Goal: Information Seeking & Learning: Learn about a topic

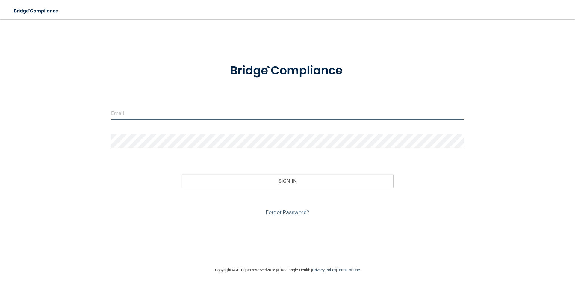
click at [145, 110] on input "email" at bounding box center [287, 112] width 353 height 13
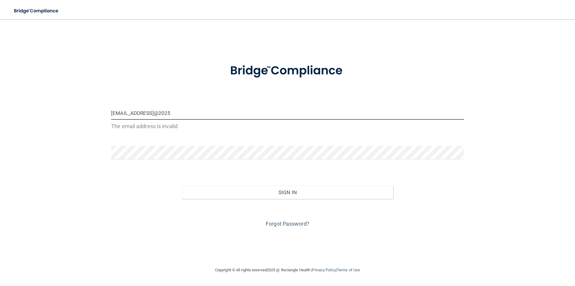
click at [182, 185] on button "Sign In" at bounding box center [288, 191] width 212 height 13
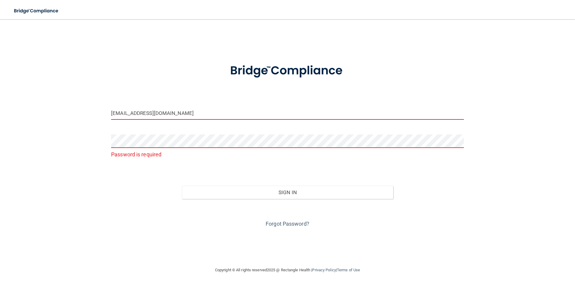
type input "[EMAIL_ADDRESS][DOMAIN_NAME]"
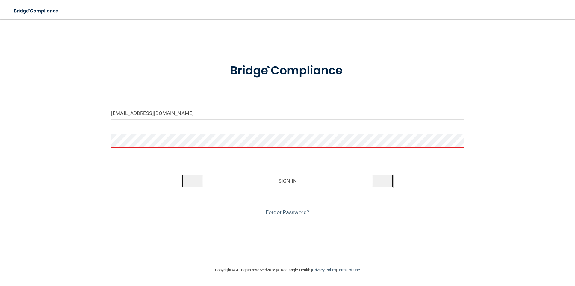
click at [263, 181] on button "Sign In" at bounding box center [288, 180] width 212 height 13
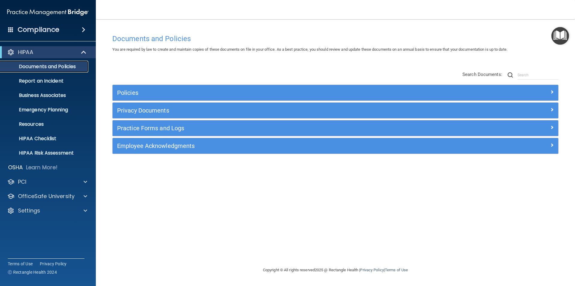
click at [50, 67] on p "Documents and Policies" at bounding box center [45, 67] width 82 height 6
click at [50, 107] on p "Emergency Planning" at bounding box center [45, 110] width 82 height 6
click at [57, 93] on p "Business Associates" at bounding box center [45, 95] width 82 height 6
